Goal: Information Seeking & Learning: Find specific fact

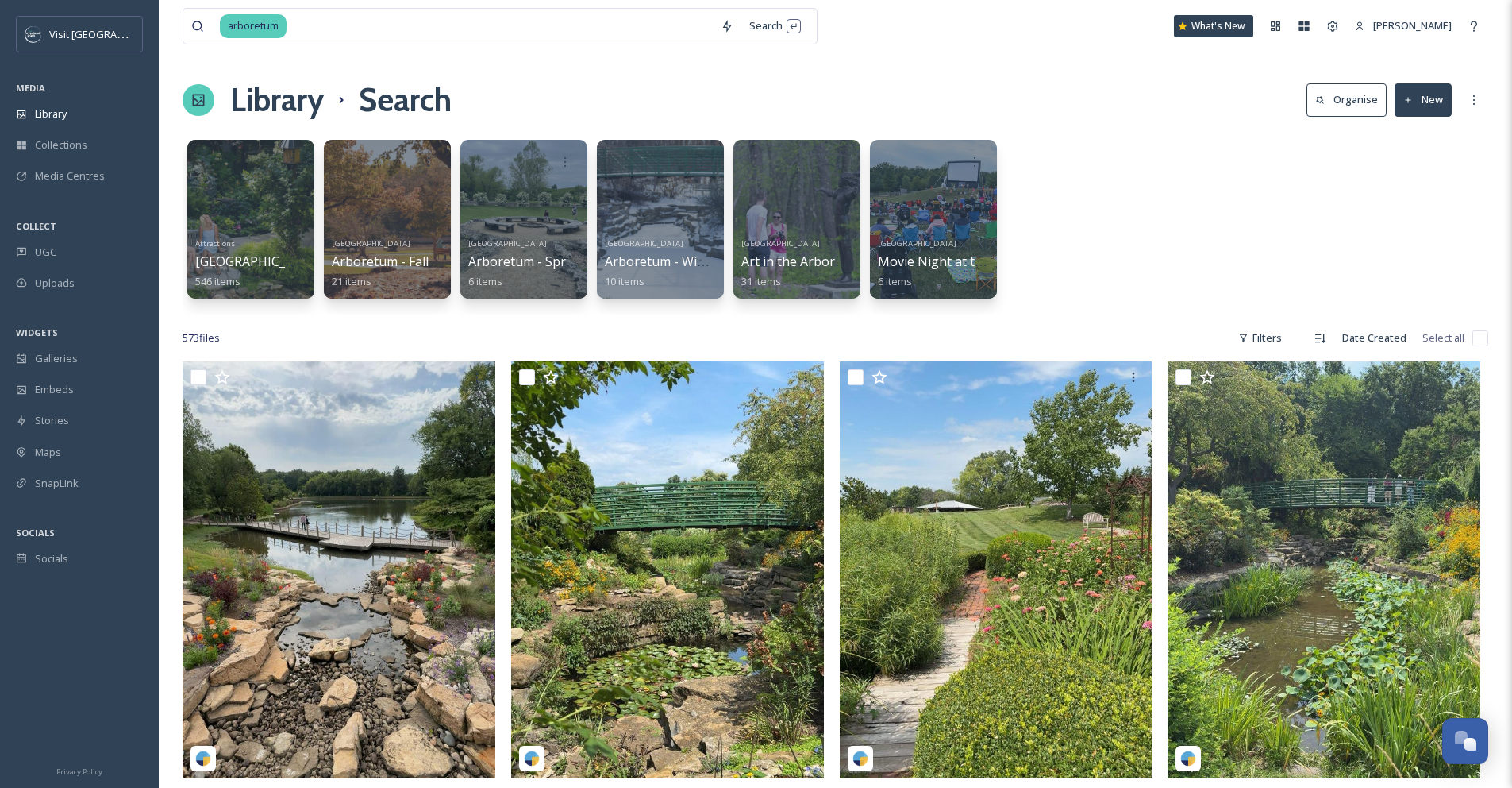
scroll to position [18578, 0]
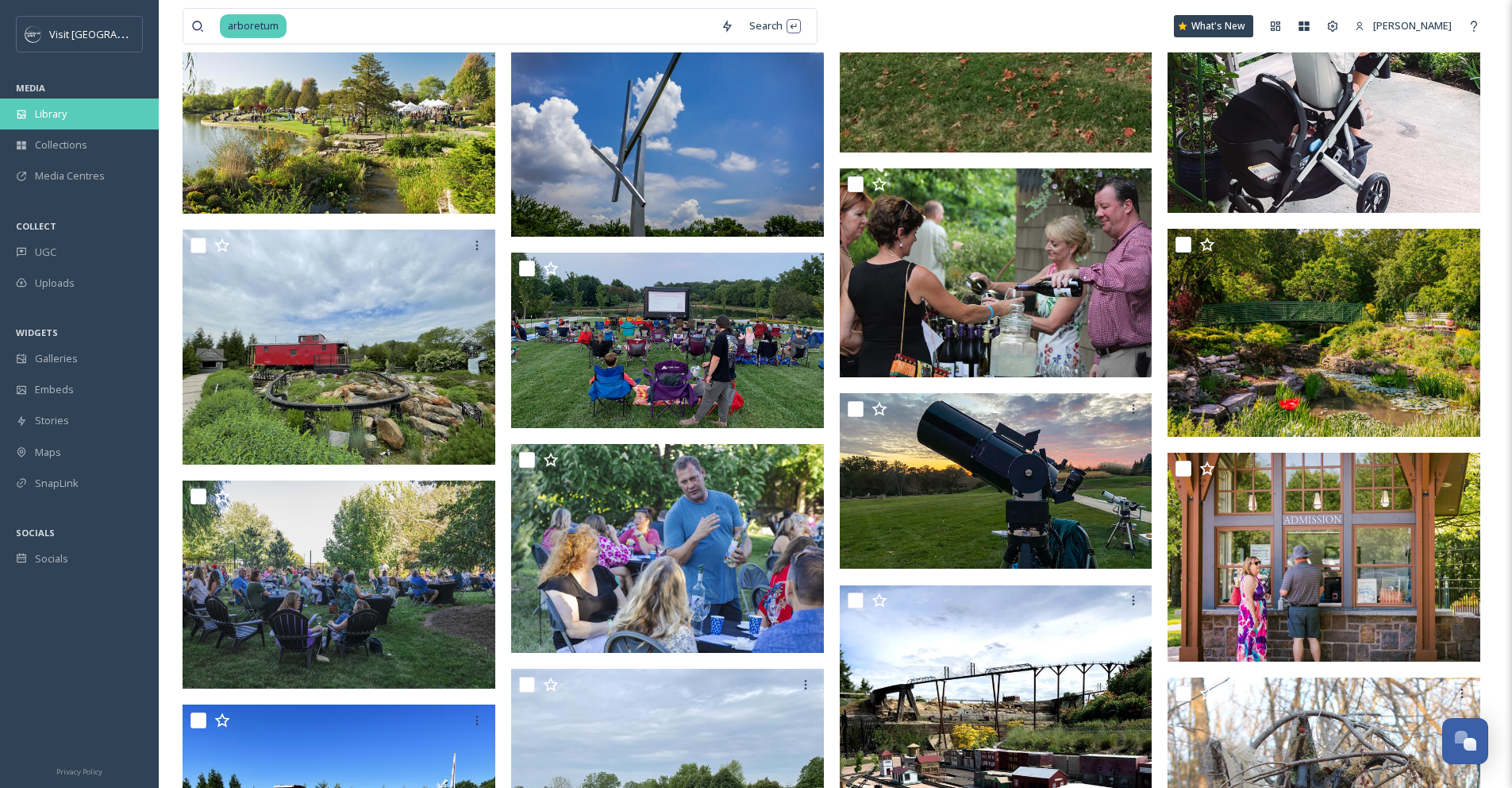
click at [64, 112] on span "Library" at bounding box center [51, 114] width 31 height 15
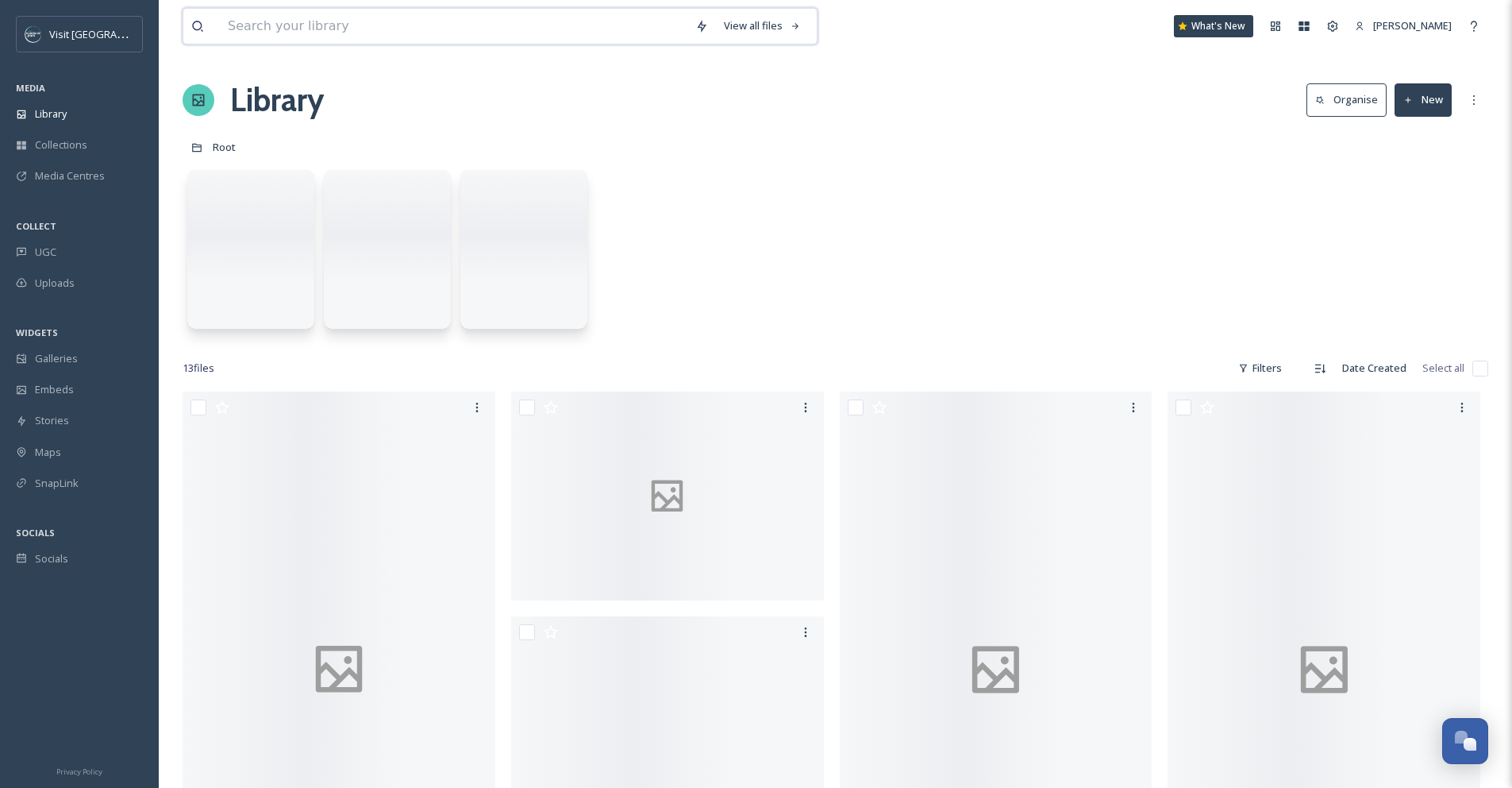
click at [280, 29] on input at bounding box center [454, 26] width 468 height 35
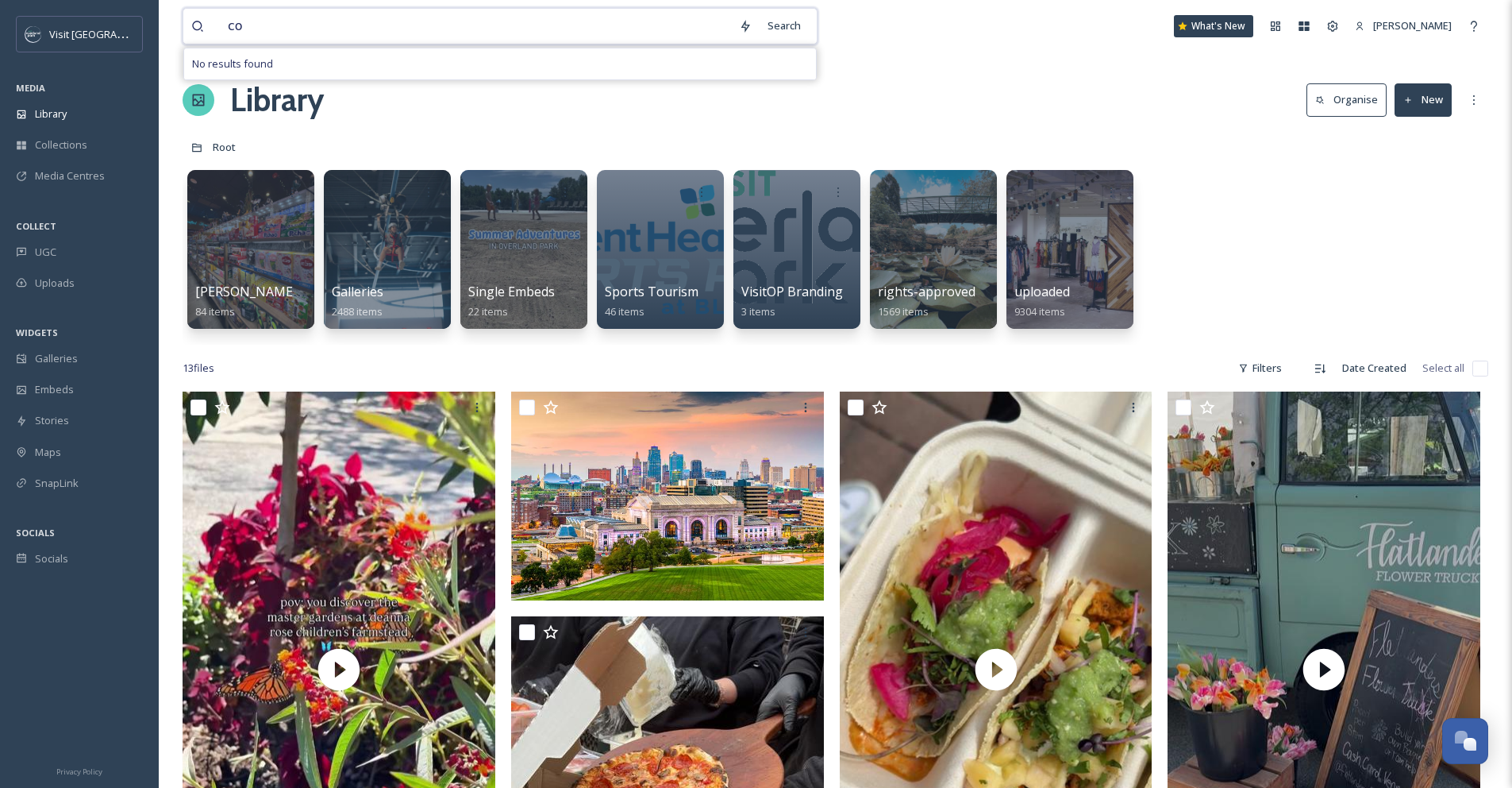
type input "c"
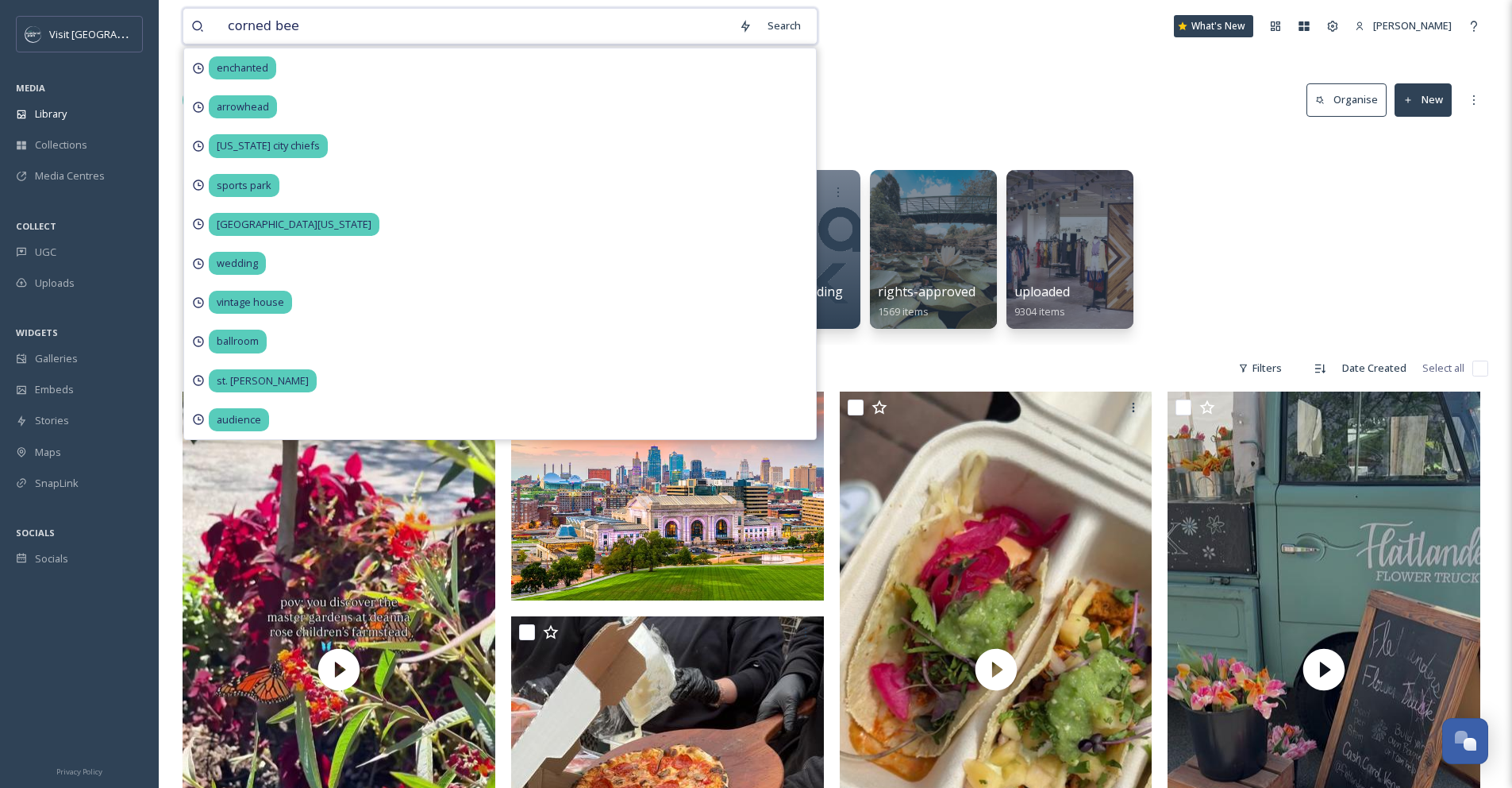
type input "corned beef"
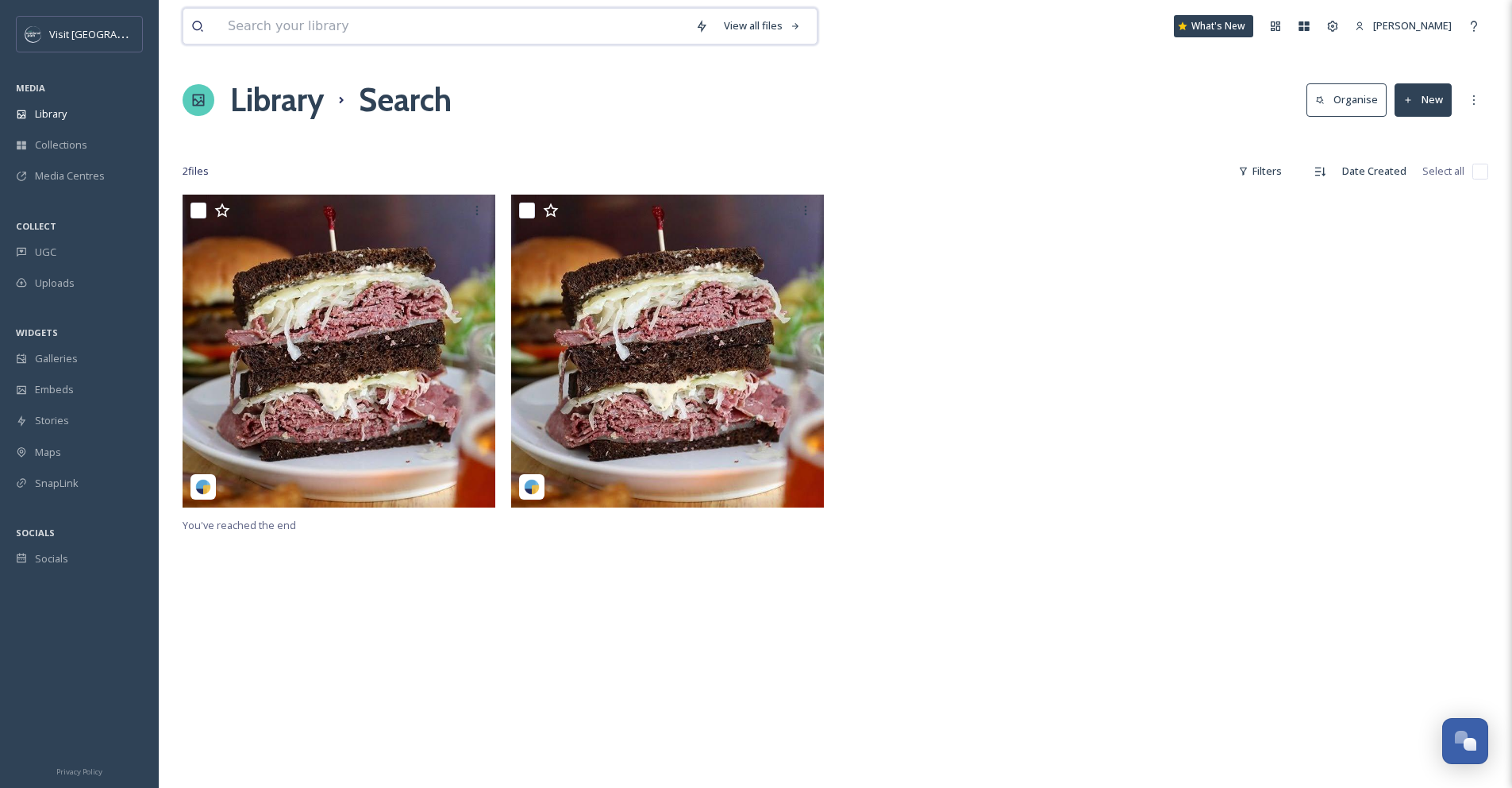
click at [236, 27] on input at bounding box center [454, 26] width 468 height 35
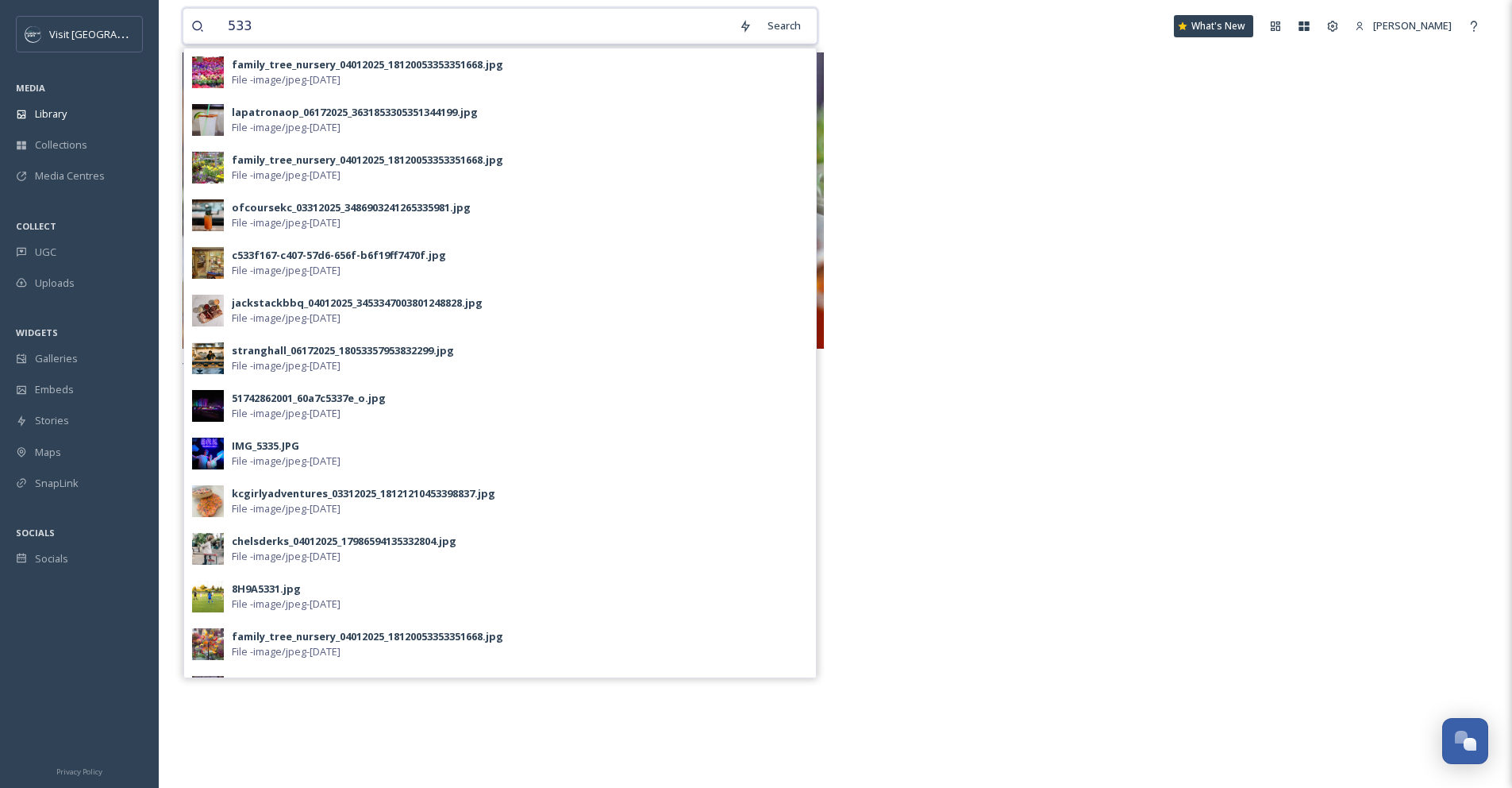
drag, startPoint x: 312, startPoint y: 25, endPoint x: 191, endPoint y: 19, distance: 121.1
click at [193, 19] on div "533" at bounding box center [461, 26] width 540 height 35
type input "sandwich"
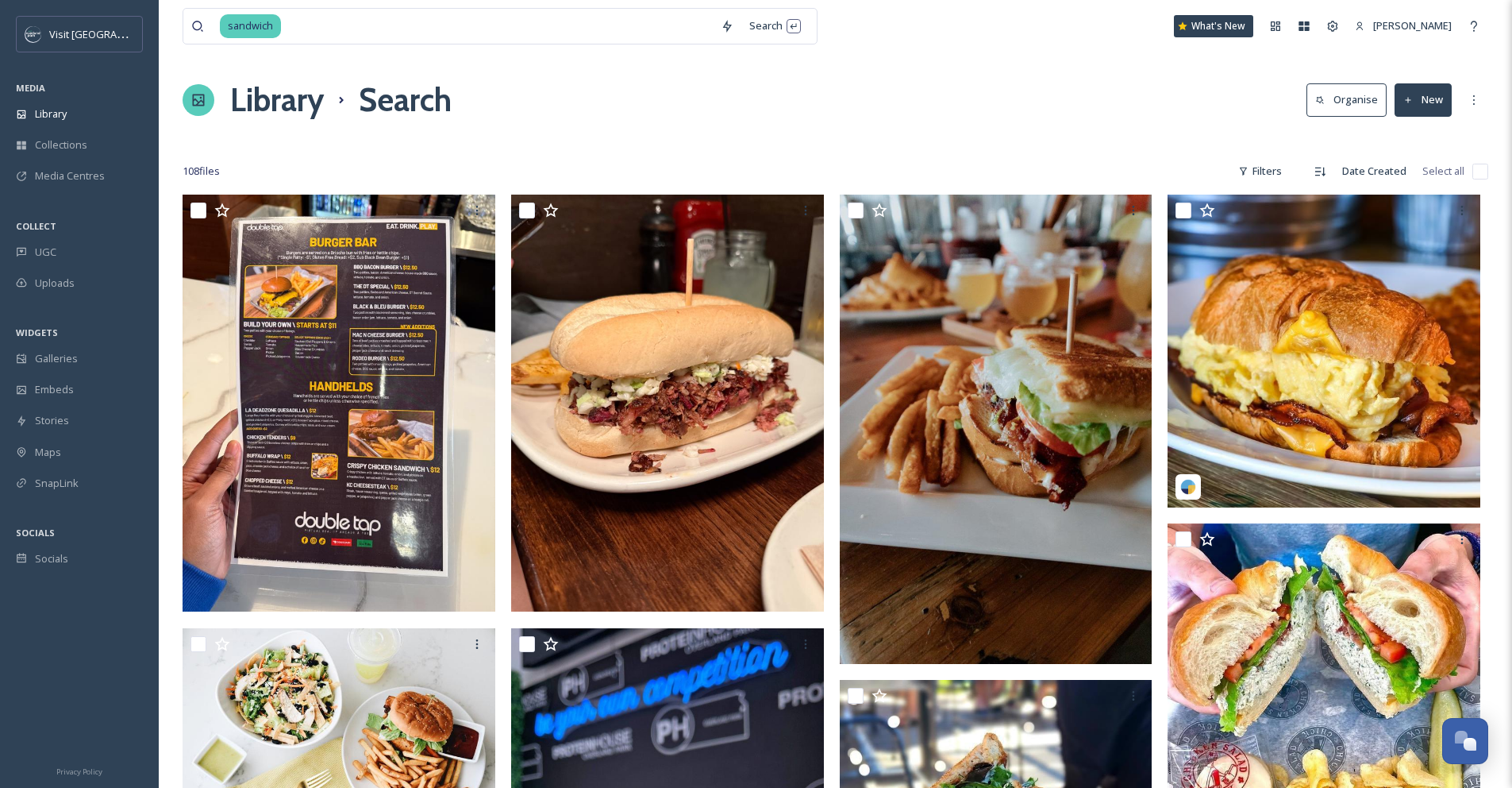
click at [951, 77] on div "Library Search Organise New" at bounding box center [835, 100] width 1306 height 48
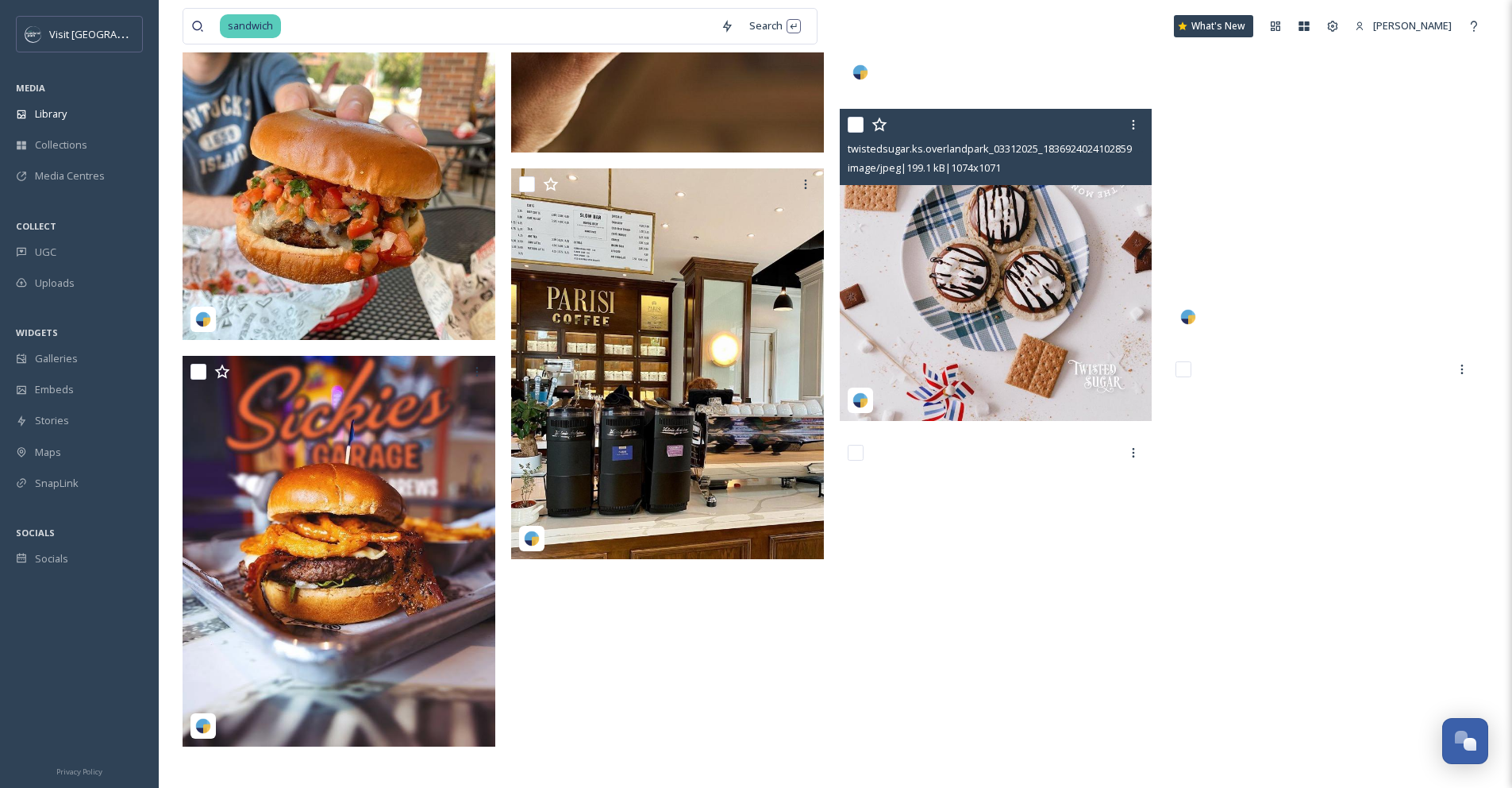
scroll to position [9302, 0]
